Goal: Information Seeking & Learning: Learn about a topic

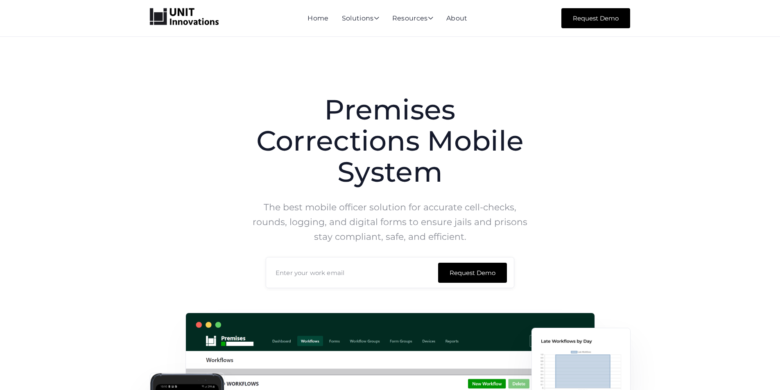
click at [165, 19] on img "home" at bounding box center [184, 16] width 69 height 17
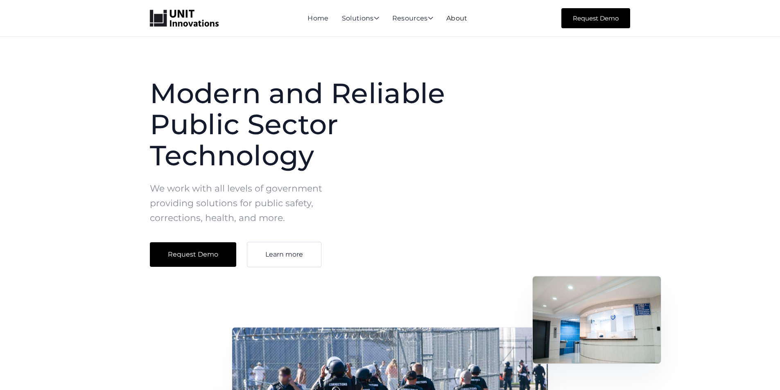
click at [463, 20] on link "About" at bounding box center [456, 18] width 21 height 8
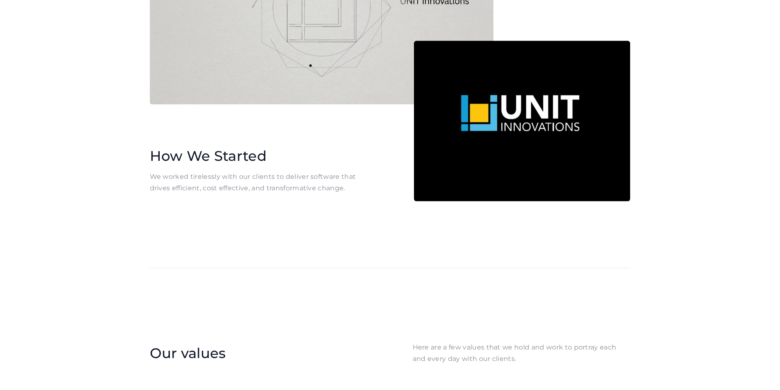
scroll to position [328, 0]
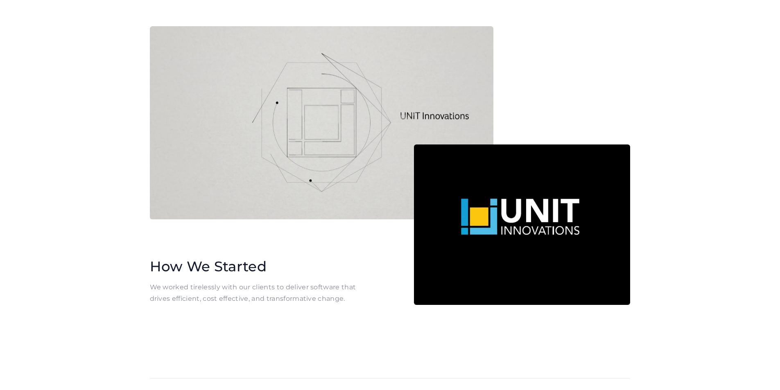
click at [48, 132] on div "How We Started We worked tirelessly with our clients to deliver software that d…" at bounding box center [390, 165] width 780 height 425
